Goal: Task Accomplishment & Management: Complete application form

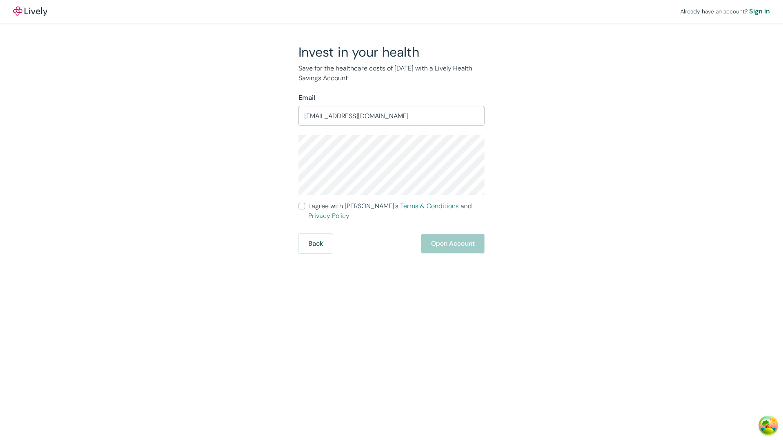
click at [302, 206] on input "I agree with Lively’s Terms & Conditions and Privacy Policy" at bounding box center [301, 206] width 7 height 7
checkbox input "true"
click at [452, 234] on button "Open Account" at bounding box center [452, 244] width 63 height 20
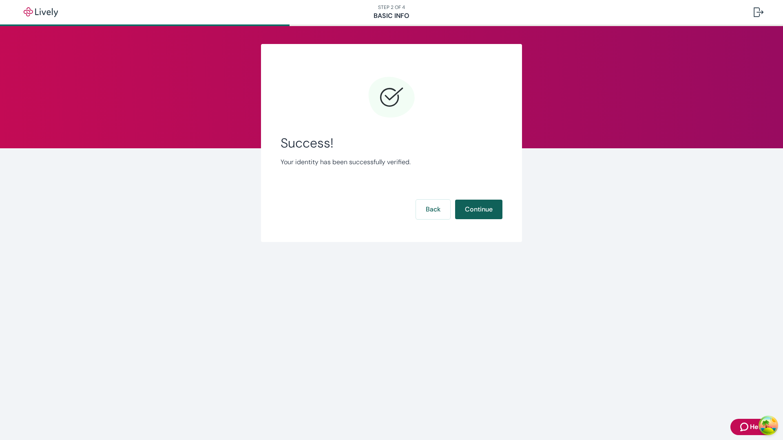
click at [478, 209] on button "Continue" at bounding box center [478, 210] width 47 height 20
